Goal: Task Accomplishment & Management: Manage account settings

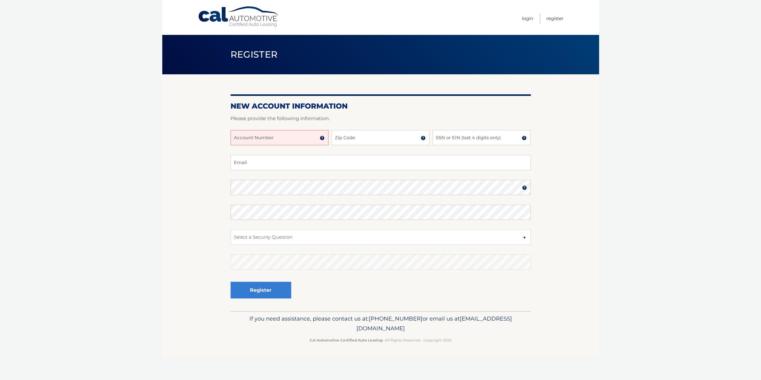
click at [302, 141] on input "Account Number" at bounding box center [279, 137] width 98 height 15
click at [322, 139] on img at bounding box center [322, 138] width 5 height 5
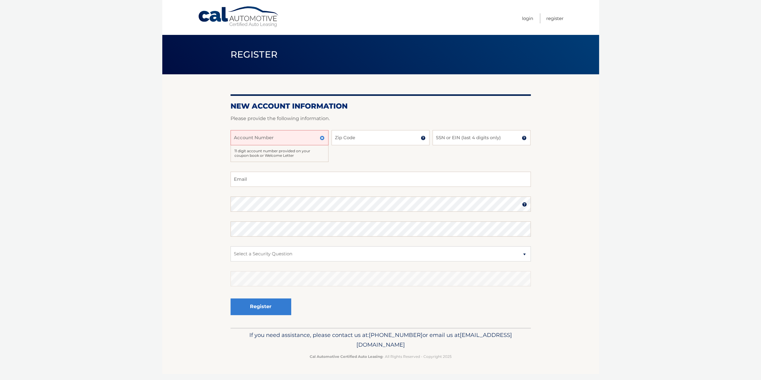
click at [276, 138] on input "Account Number" at bounding box center [279, 137] width 98 height 15
type input "44455987343"
click at [372, 140] on input "Zip Code" at bounding box center [380, 137] width 98 height 15
type input "10013"
click at [452, 141] on input "SSN or EIN (last 4 digits only)" at bounding box center [481, 137] width 98 height 15
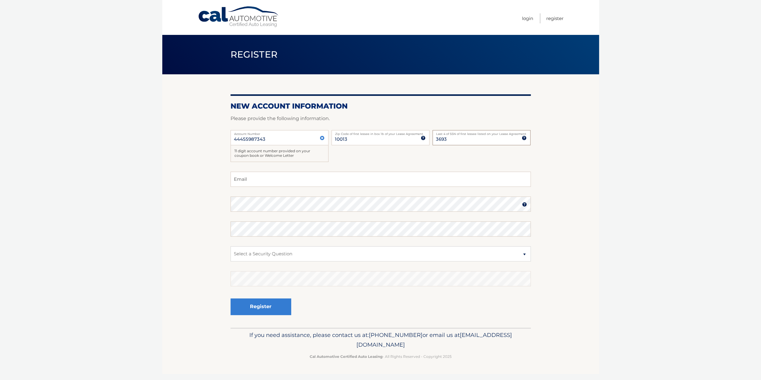
type input "3693"
click at [292, 176] on input "Email" at bounding box center [380, 179] width 300 height 15
type input "rcibrano@globemoving.com"
click at [523, 203] on img at bounding box center [524, 204] width 5 height 5
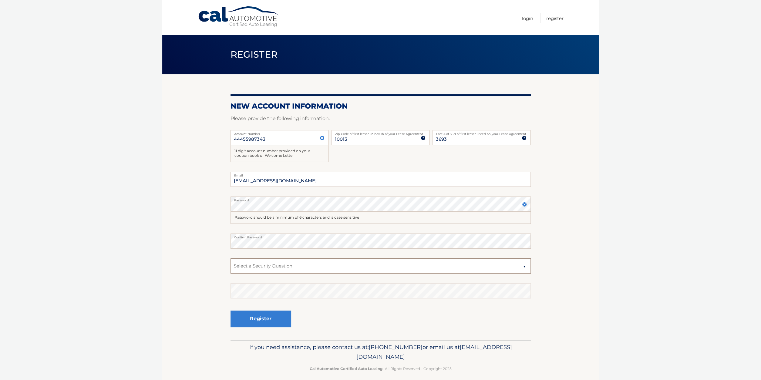
click at [230, 258] on select "Select a Security Question What was the name of your elementary school? What is…" at bounding box center [380, 265] width 300 height 15
select select "5"
click option "What was your childhood phone number including area code? (e.g., 000-000-0000)" at bounding box center [0, 0] width 0 height 0
click at [270, 316] on button "Register" at bounding box center [260, 318] width 61 height 17
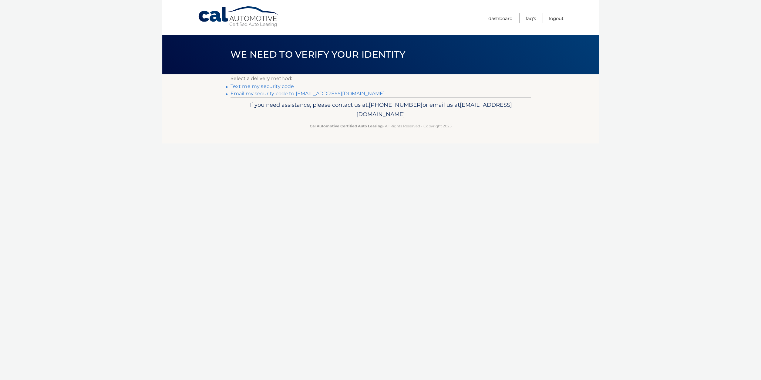
click at [263, 87] on link "Text me my security code" at bounding box center [262, 86] width 64 height 6
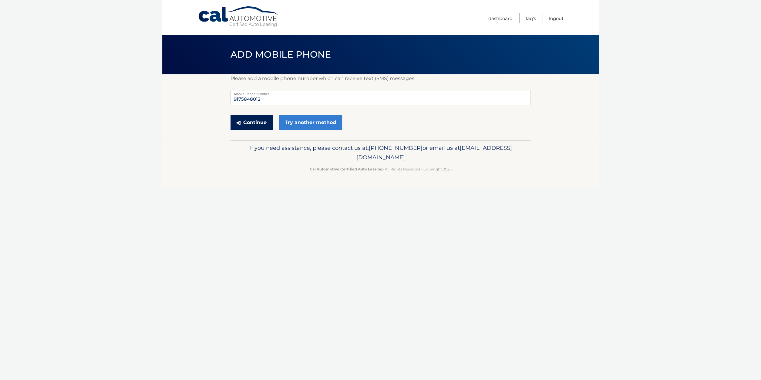
click at [259, 123] on button "Continue" at bounding box center [251, 122] width 42 height 15
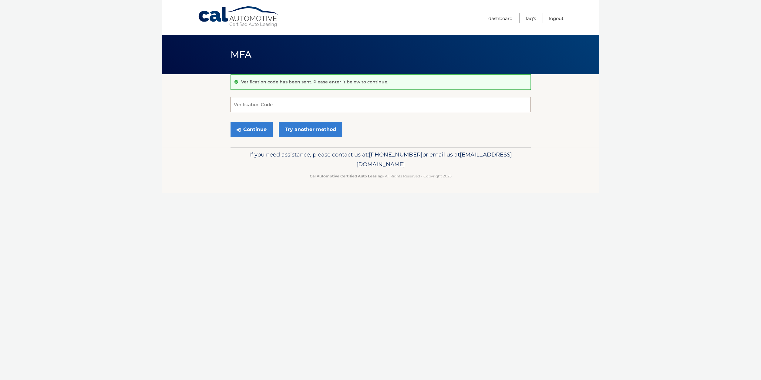
click at [273, 106] on input "Verification Code" at bounding box center [380, 104] width 300 height 15
type input "515285"
click at [258, 127] on button "Continue" at bounding box center [251, 129] width 42 height 15
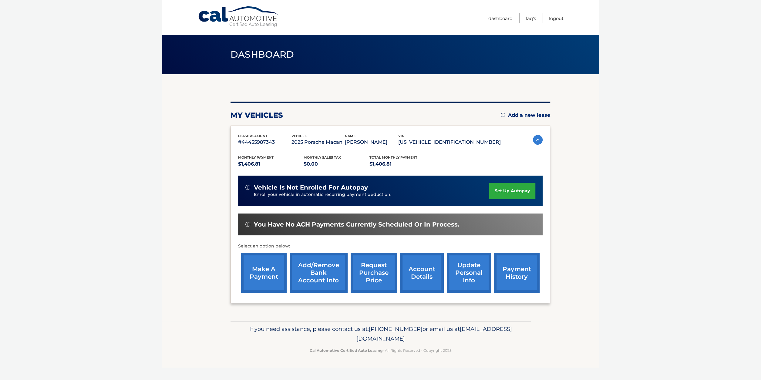
click at [494, 189] on link "set up autopay" at bounding box center [512, 191] width 46 height 16
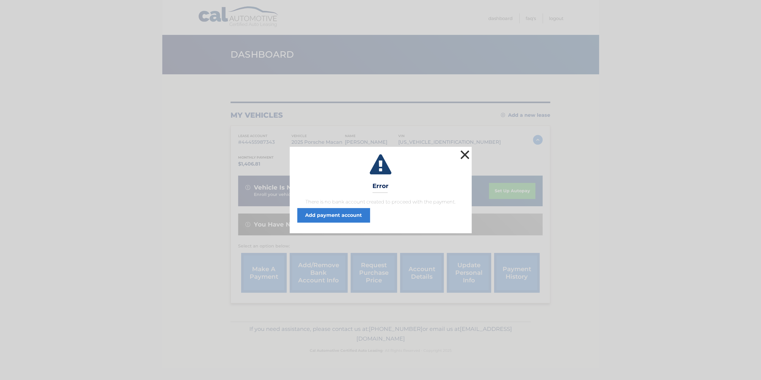
click at [466, 156] on button "×" at bounding box center [465, 155] width 12 height 12
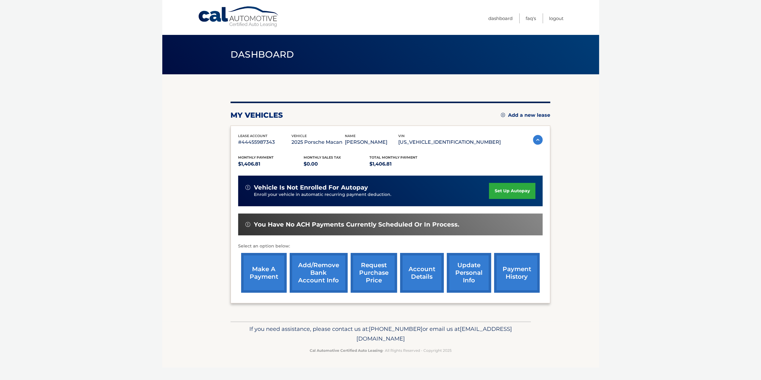
click at [317, 278] on link "Add/Remove bank account info" at bounding box center [319, 273] width 58 height 40
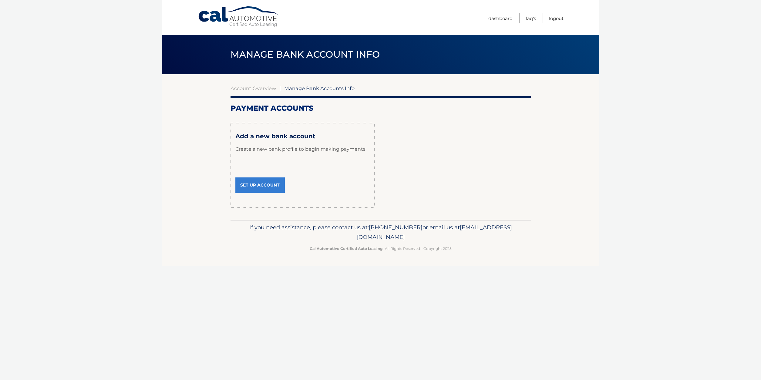
click at [263, 186] on link "Set Up Account" at bounding box center [259, 184] width 49 height 15
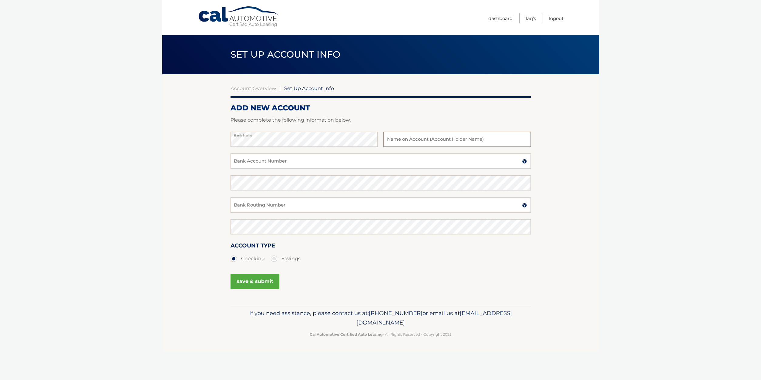
click at [424, 136] on input "text" at bounding box center [456, 139] width 147 height 15
type input "[PERSON_NAME]"
click at [254, 161] on input "Bank Account Number" at bounding box center [380, 160] width 300 height 15
type input "198559839"
click at [296, 206] on input "Bank Routing Number" at bounding box center [380, 204] width 300 height 15
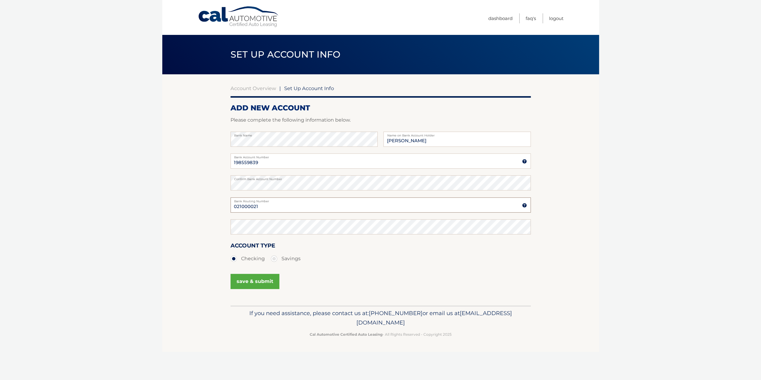
type input "021000021"
click at [248, 283] on button "save & submit" at bounding box center [254, 281] width 49 height 15
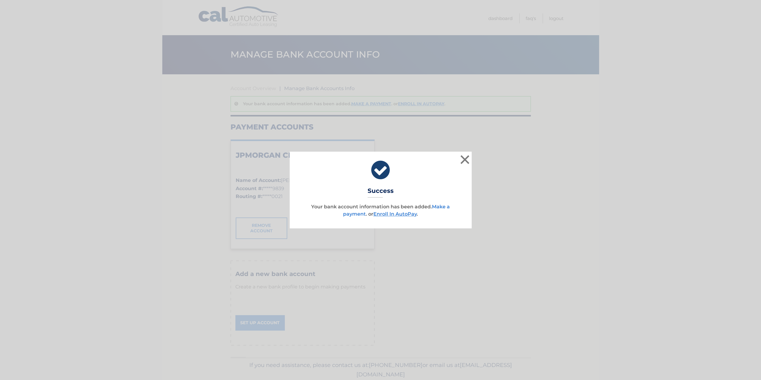
click at [349, 214] on link "Make a payment" at bounding box center [396, 210] width 107 height 13
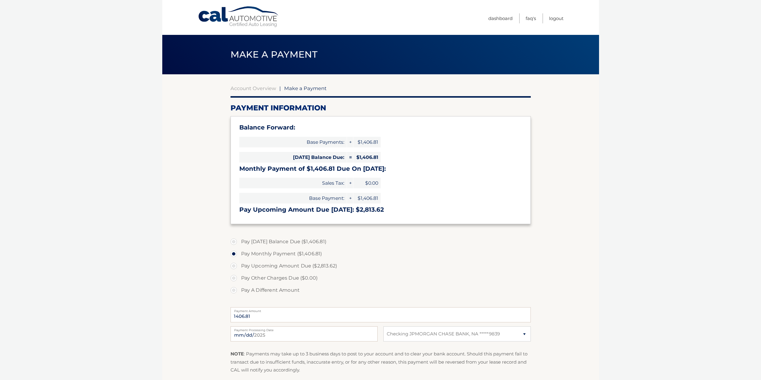
select select "N2JlMzNhOGUtMzhmNS00OWYwLWFiY2YtZmNlZDUzOTdmMjhm"
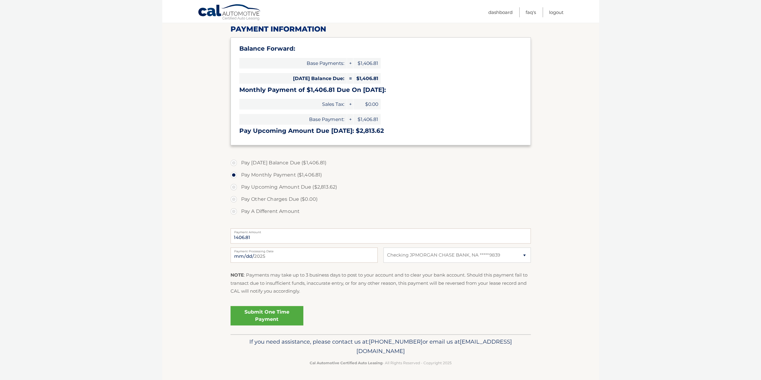
click at [264, 314] on link "Submit One Time Payment" at bounding box center [266, 315] width 73 height 19
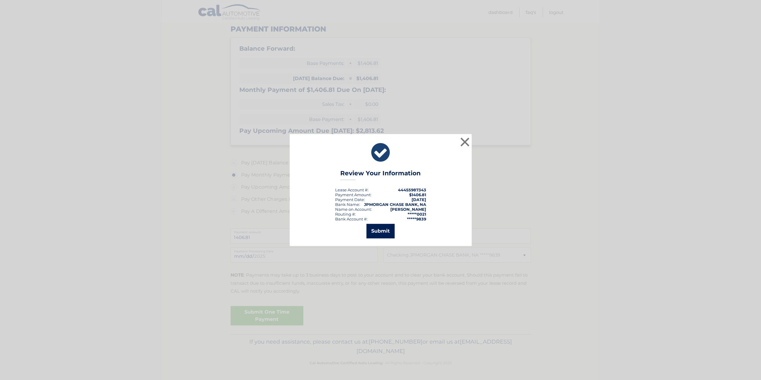
click at [379, 232] on button "Submit" at bounding box center [380, 231] width 28 height 15
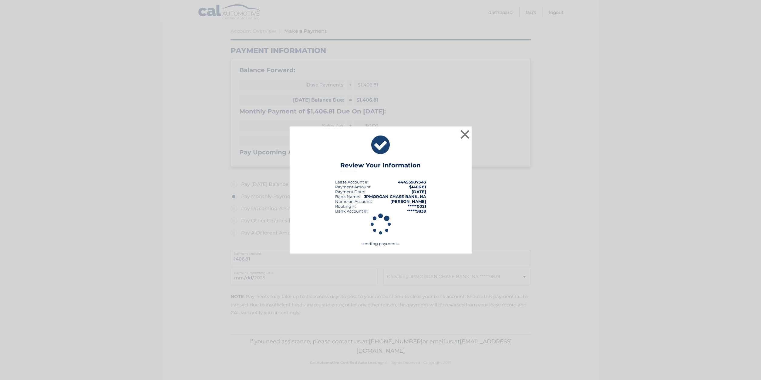
scroll to position [57, 0]
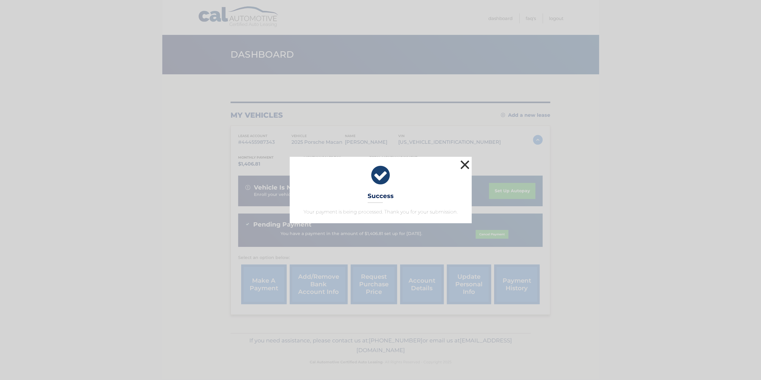
click at [465, 162] on button "×" at bounding box center [465, 165] width 12 height 12
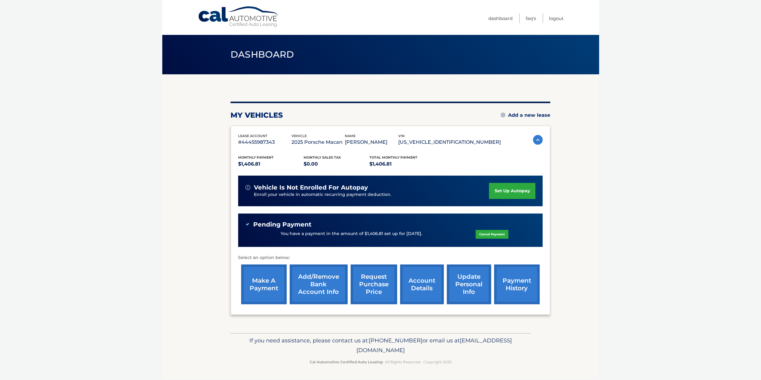
click at [501, 194] on link "set up autopay" at bounding box center [512, 191] width 46 height 16
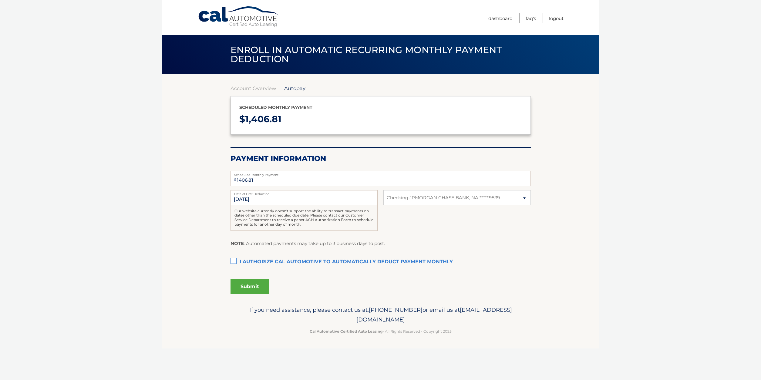
select select "N2JlMzNhOGUtMzhmNS00OWYwLWFiY2YtZmNlZDUzOTdmMjhm"
click at [234, 260] on label "I authorize cal automotive to automatically deduct payment monthly This checkbo…" at bounding box center [380, 262] width 300 height 12
click at [0, 0] on input "I authorize cal automotive to automatically deduct payment monthly This checkbo…" at bounding box center [0, 0] width 0 height 0
click at [252, 285] on button "Submit" at bounding box center [249, 286] width 39 height 15
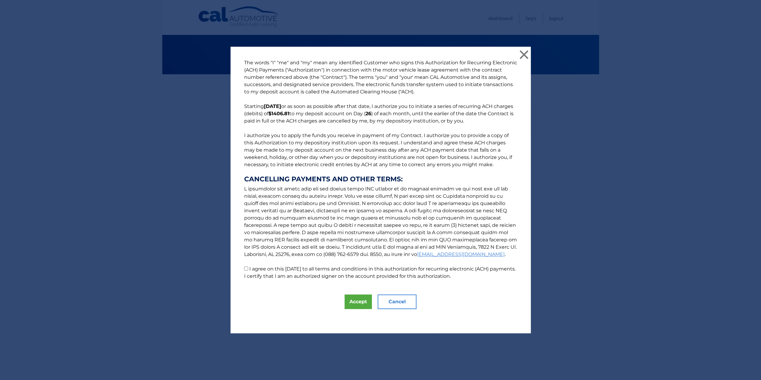
click at [247, 269] on input "I agree on this 08/26/2025 to all terms and conditions in this authorization fo…" at bounding box center [246, 268] width 4 height 4
checkbox input "true"
click at [363, 303] on button "Accept" at bounding box center [357, 301] width 27 height 15
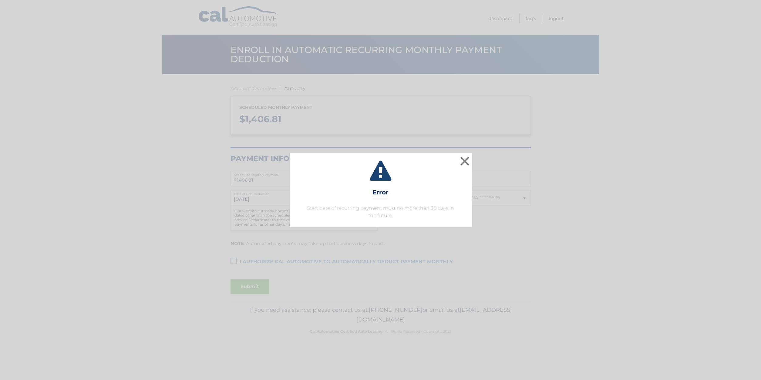
select select "N2JlMzNhOGUtMzhmNS00OWYwLWFiY2YtZmNlZDUzOTdmMjhm"
click at [465, 159] on button "×" at bounding box center [465, 161] width 12 height 12
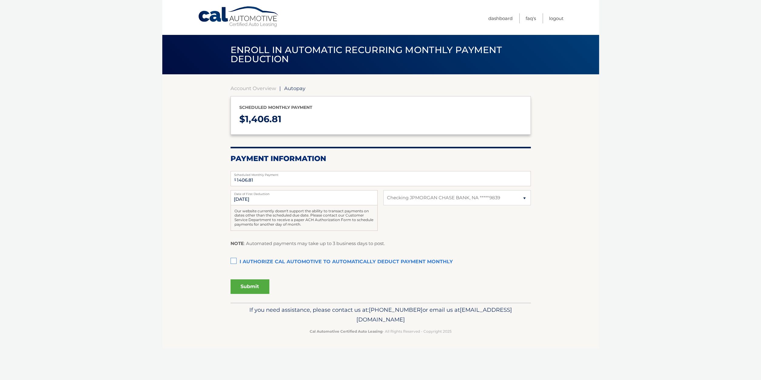
click at [233, 258] on label "I authorize cal automotive to automatically deduct payment monthly This checkbo…" at bounding box center [380, 262] width 300 height 12
click at [0, 0] on input "I authorize cal automotive to automatically deduct payment monthly This checkbo…" at bounding box center [0, 0] width 0 height 0
click at [246, 287] on button "Submit" at bounding box center [249, 286] width 39 height 15
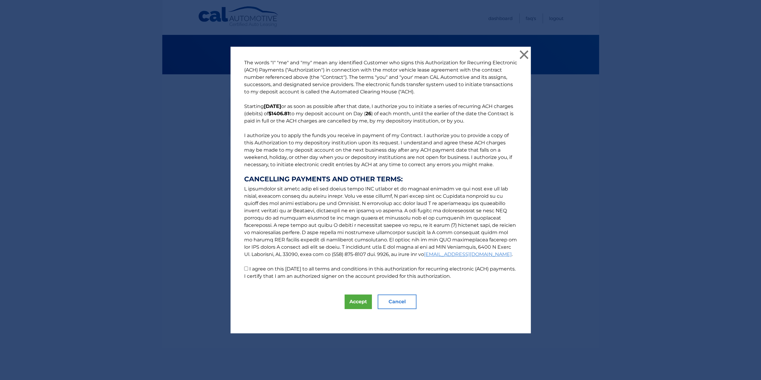
click at [244, 270] on input "I agree on this [DATE] to all terms and conditions in this authorization for re…" at bounding box center [246, 268] width 4 height 4
checkbox input "true"
click at [362, 300] on button "Accept" at bounding box center [357, 301] width 27 height 15
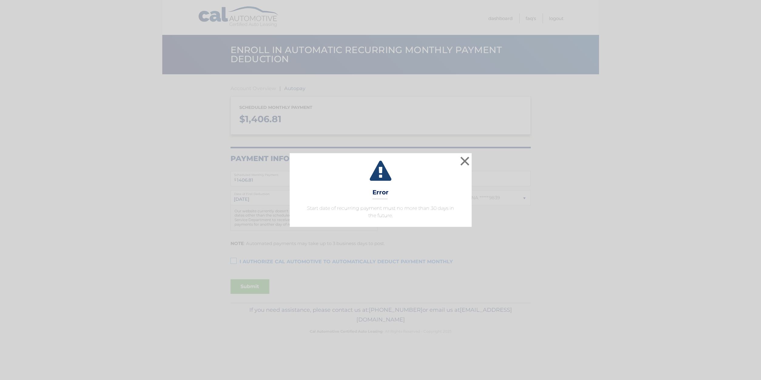
select select "N2JlMzNhOGUtMzhmNS00OWYwLWFiY2YtZmNlZDUzOTdmMjhm"
click at [379, 172] on icon at bounding box center [380, 172] width 167 height 22
click at [467, 161] on button "×" at bounding box center [465, 161] width 12 height 12
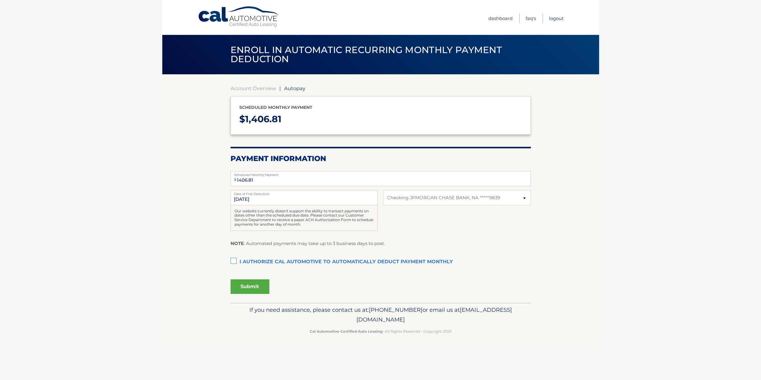
click at [553, 19] on link "Logout" at bounding box center [556, 18] width 15 height 10
